Goal: Information Seeking & Learning: Check status

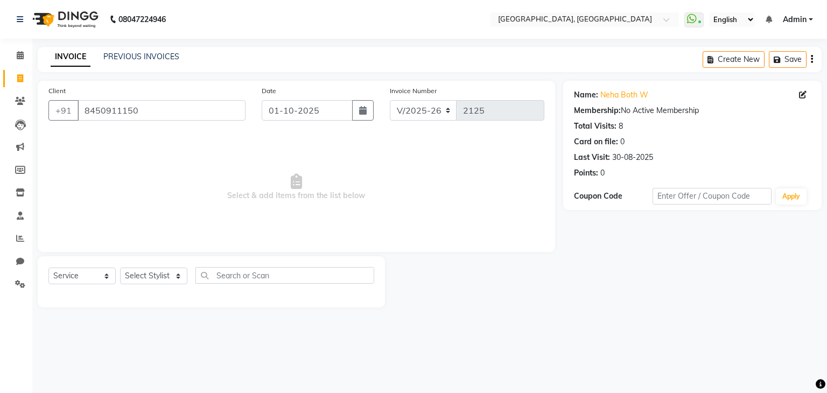
select select "6682"
select select "service"
select select "6682"
select select "service"
click at [622, 98] on link "Angel A" at bounding box center [613, 94] width 27 height 11
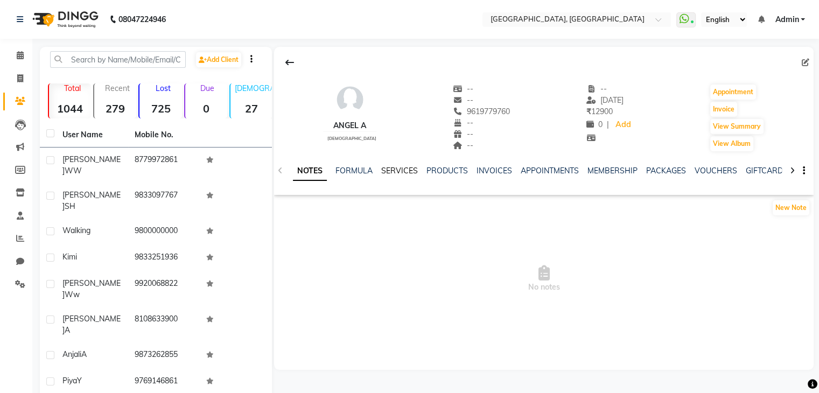
click at [399, 167] on link "SERVICES" at bounding box center [399, 171] width 37 height 10
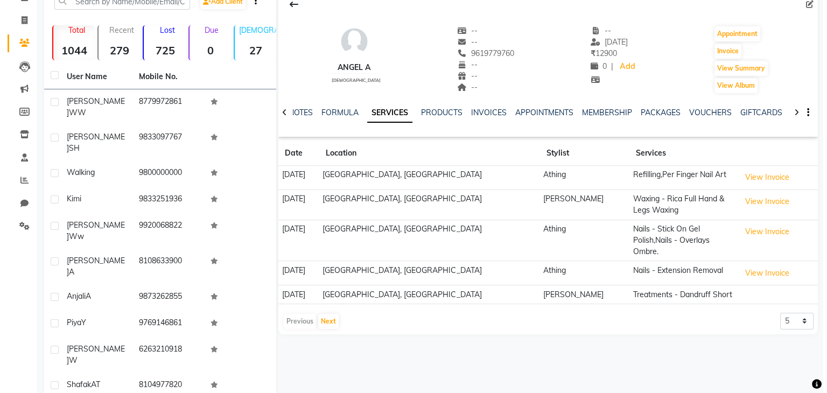
scroll to position [65, 0]
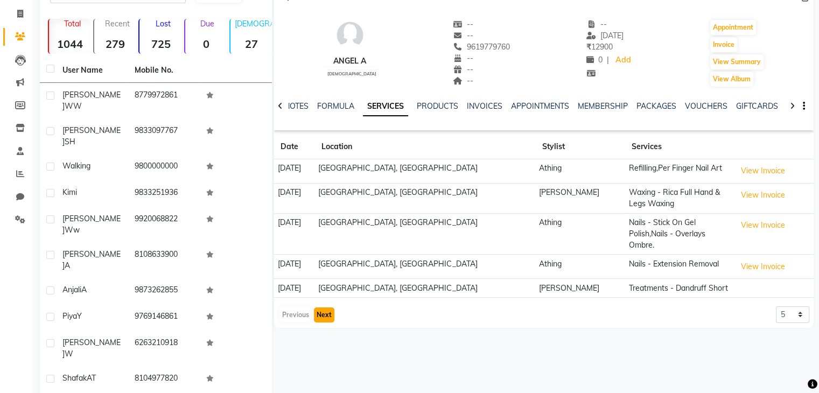
click at [330, 307] on button "Next" at bounding box center [324, 314] width 20 height 15
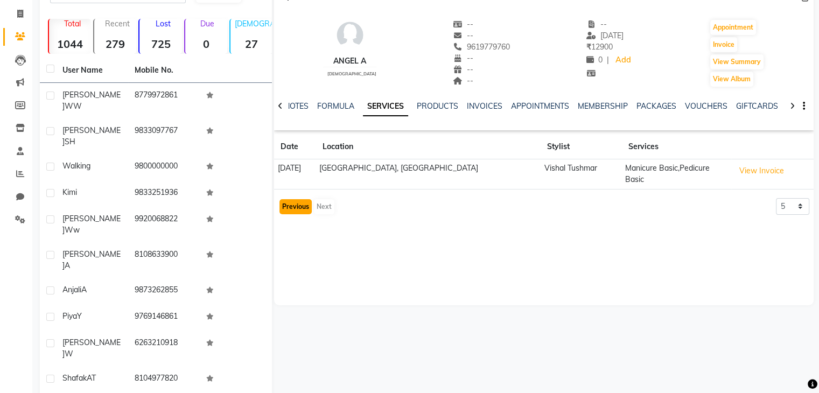
click at [295, 199] on button "Previous" at bounding box center [295, 206] width 32 height 15
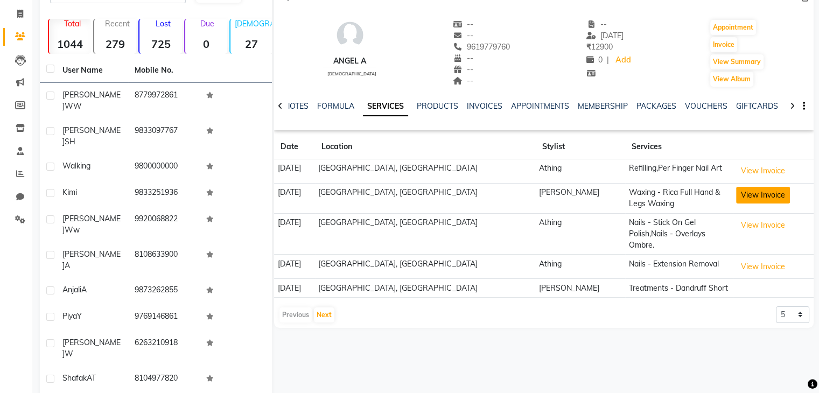
click at [747, 194] on button "View Invoice" at bounding box center [763, 195] width 54 height 17
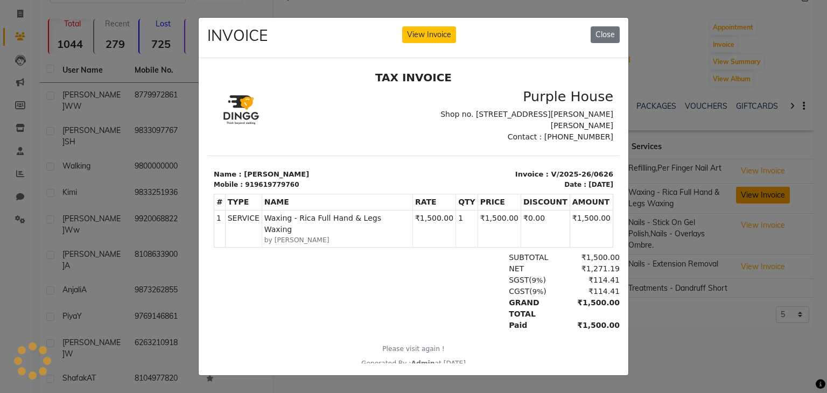
scroll to position [0, 0]
click at [613, 30] on button "Close" at bounding box center [604, 34] width 29 height 17
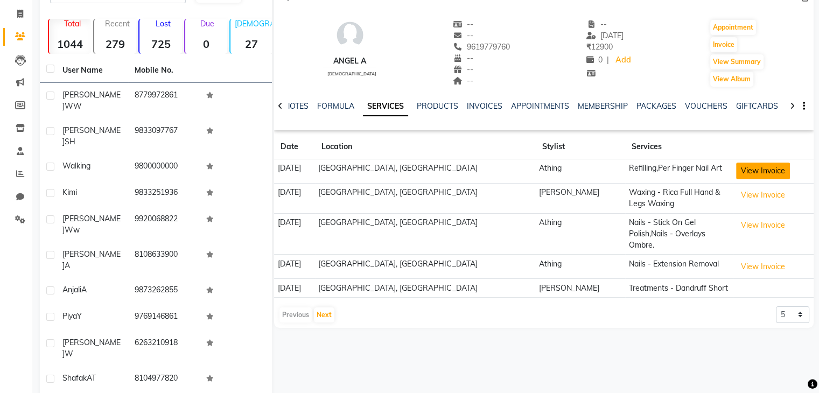
click at [736, 163] on button "View Invoice" at bounding box center [763, 171] width 54 height 17
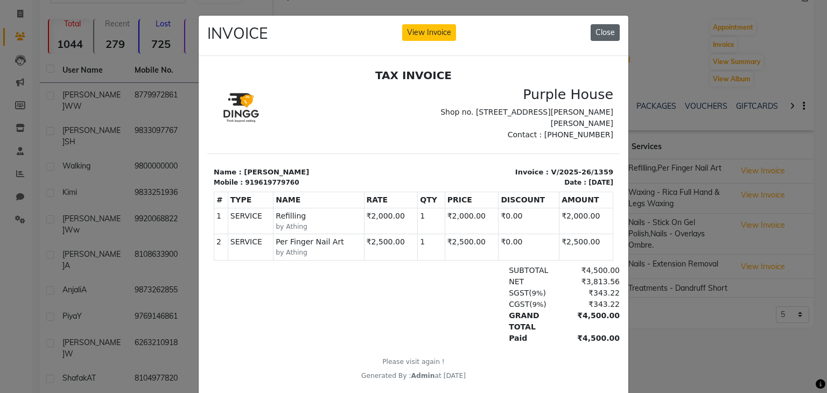
click at [604, 35] on button "Close" at bounding box center [604, 32] width 29 height 17
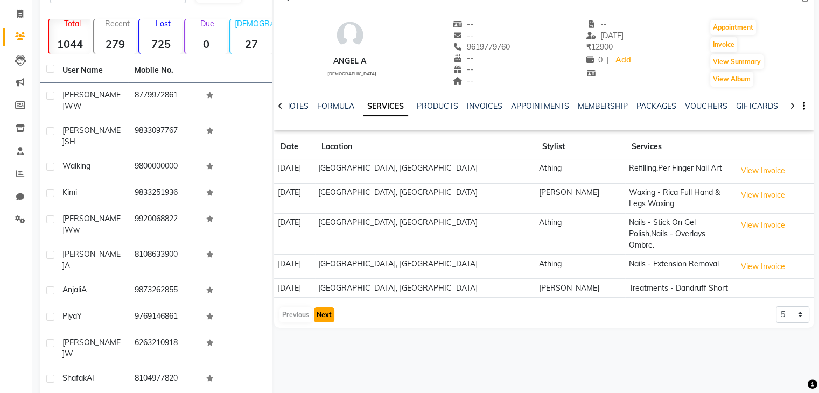
click at [323, 307] on button "Next" at bounding box center [324, 314] width 20 height 15
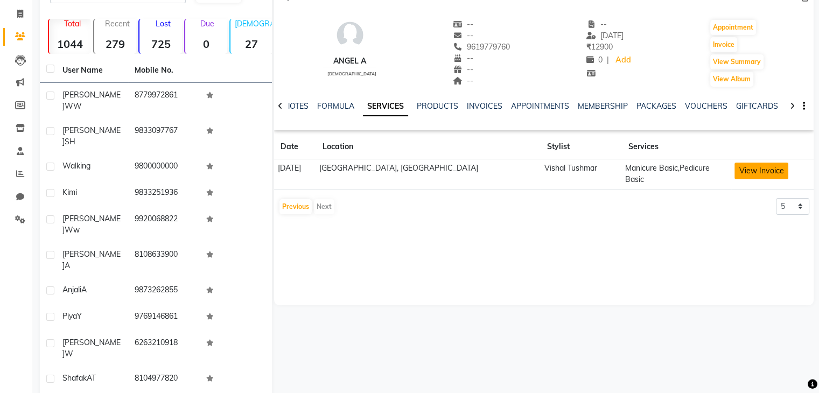
click at [734, 164] on button "View Invoice" at bounding box center [761, 171] width 54 height 17
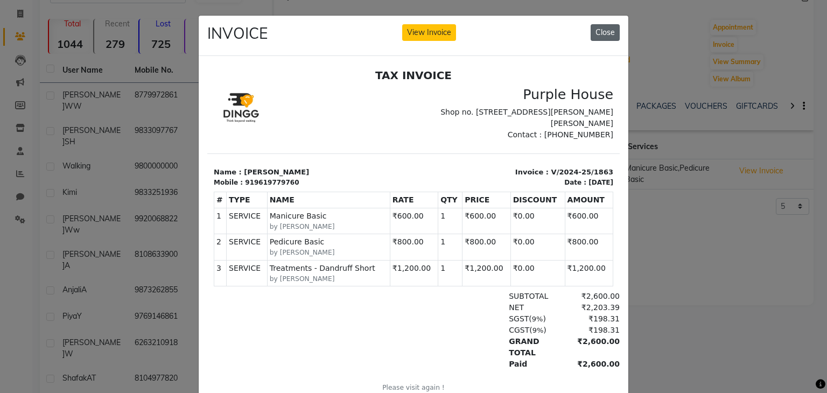
click at [602, 39] on button "Close" at bounding box center [604, 32] width 29 height 17
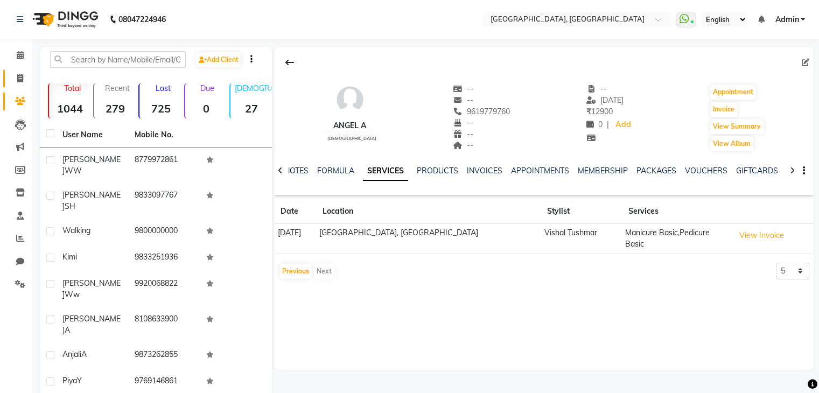
click at [19, 82] on icon at bounding box center [20, 78] width 6 height 8
select select "6682"
select select "service"
